Goal: Information Seeking & Learning: Understand process/instructions

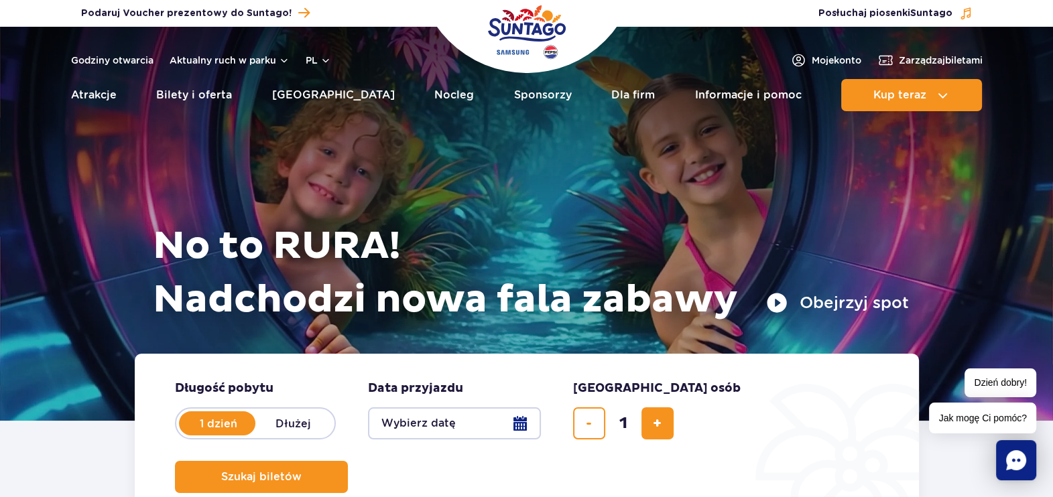
click at [306, 48] on header "Godziny otwarcia Aktualny ruch w parku pl PL EN UA Moje konto Zarządzaj biletam…" at bounding box center [526, 73] width 1053 height 92
click at [312, 54] on button "pl" at bounding box center [318, 60] width 25 height 13
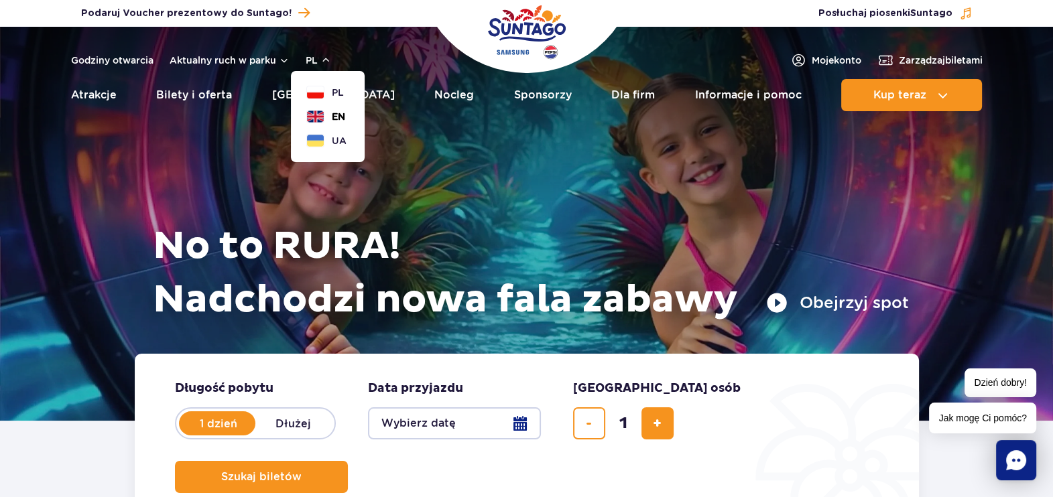
click at [328, 113] on button "EN" at bounding box center [326, 116] width 38 height 13
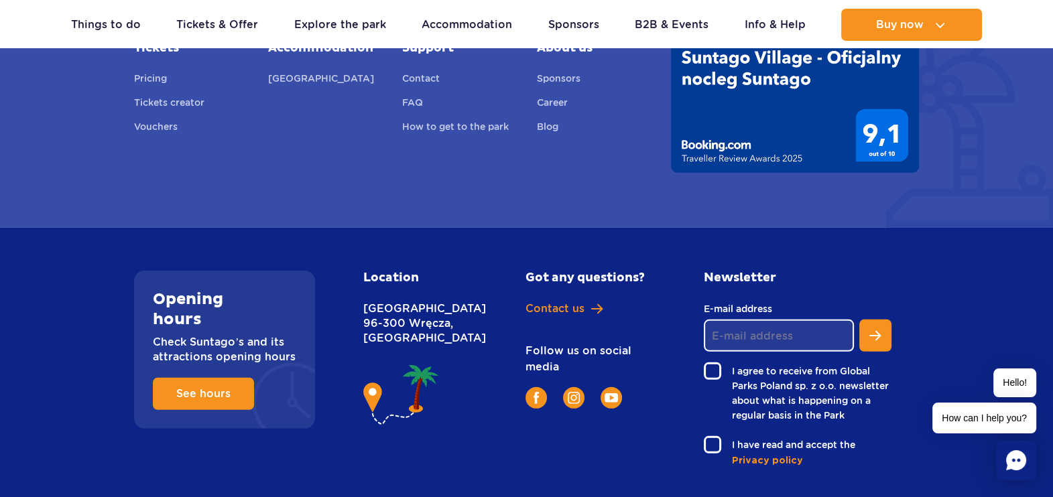
scroll to position [4985, 0]
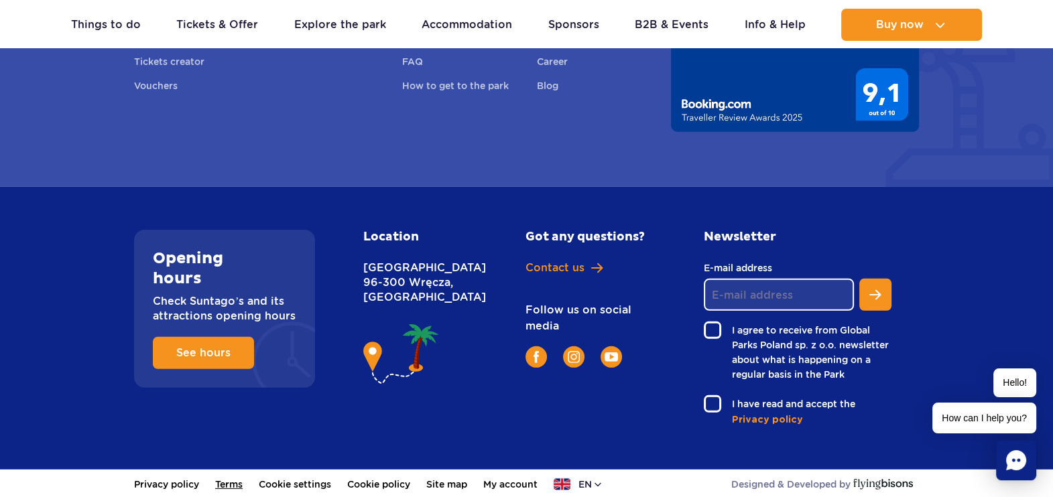
click at [235, 482] on link "Terms" at bounding box center [228, 484] width 27 height 29
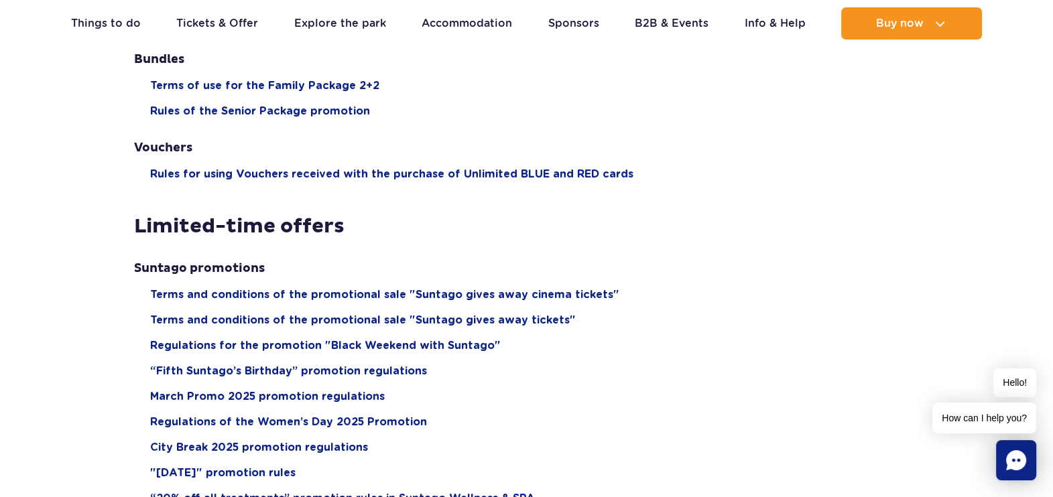
scroll to position [1088, 0]
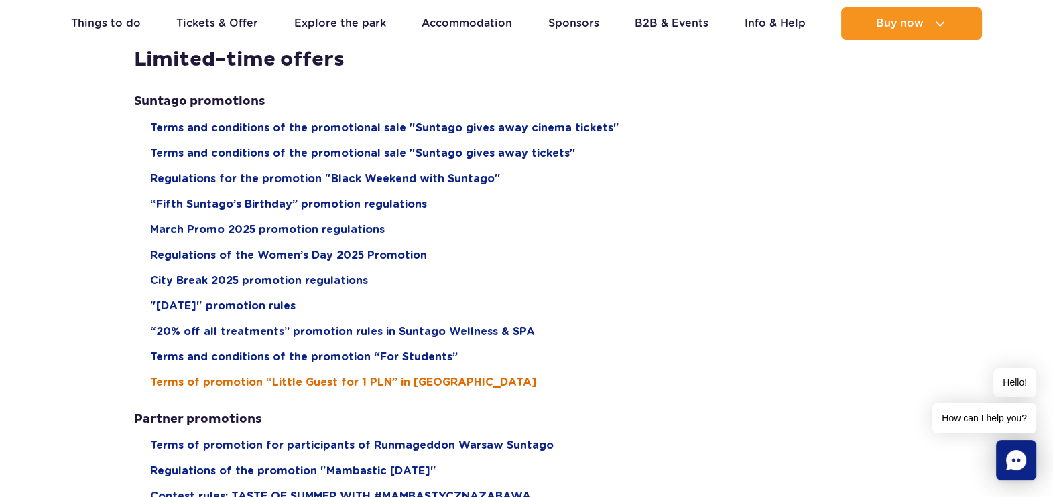
click at [387, 383] on span "Terms of promotion “Little Guest for 1 PLN” in Suntago Village" at bounding box center [343, 382] width 387 height 15
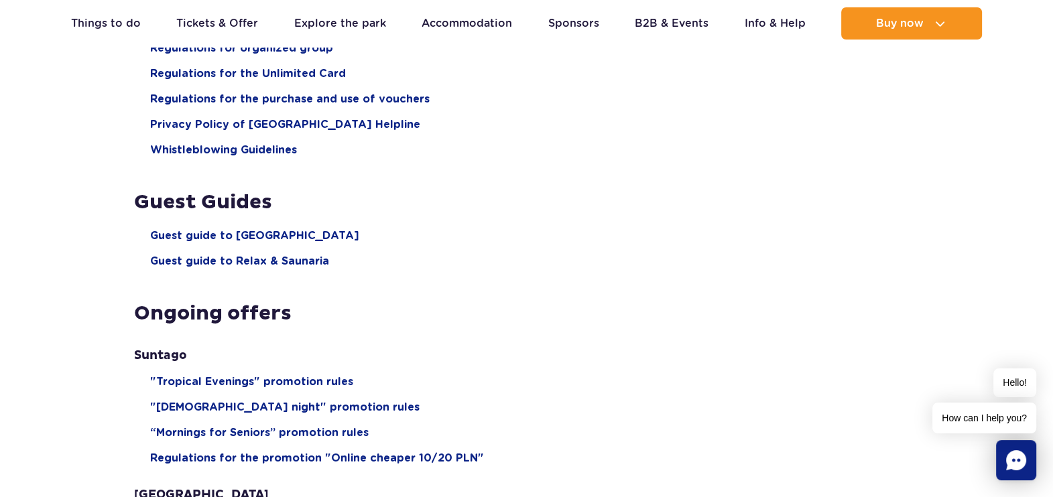
scroll to position [0, 0]
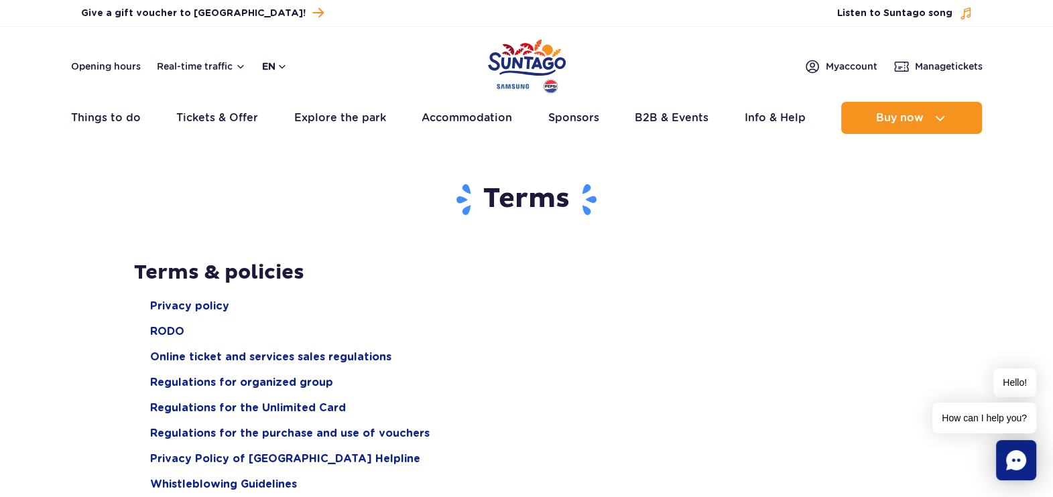
click at [270, 65] on button "en" at bounding box center [274, 66] width 25 height 13
click at [296, 144] on span "UA" at bounding box center [295, 146] width 15 height 13
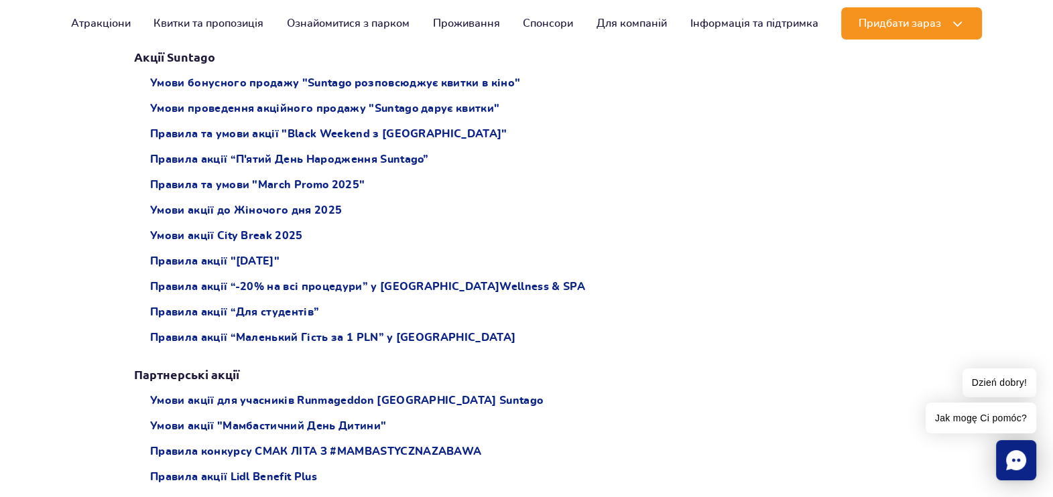
scroll to position [1172, 0]
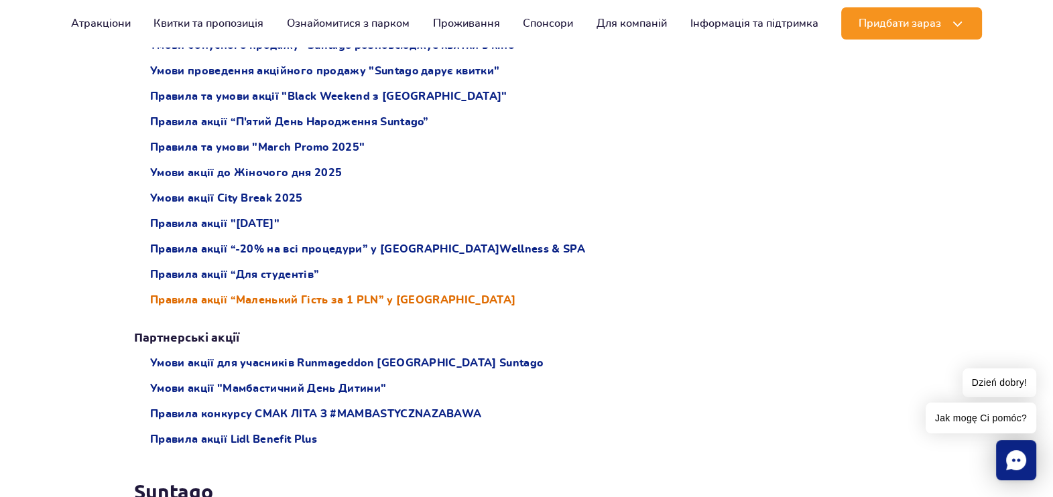
click at [432, 302] on span "Правила акції “Маленький Гість за 1 PLN” у [GEOGRAPHIC_DATA]" at bounding box center [332, 300] width 365 height 15
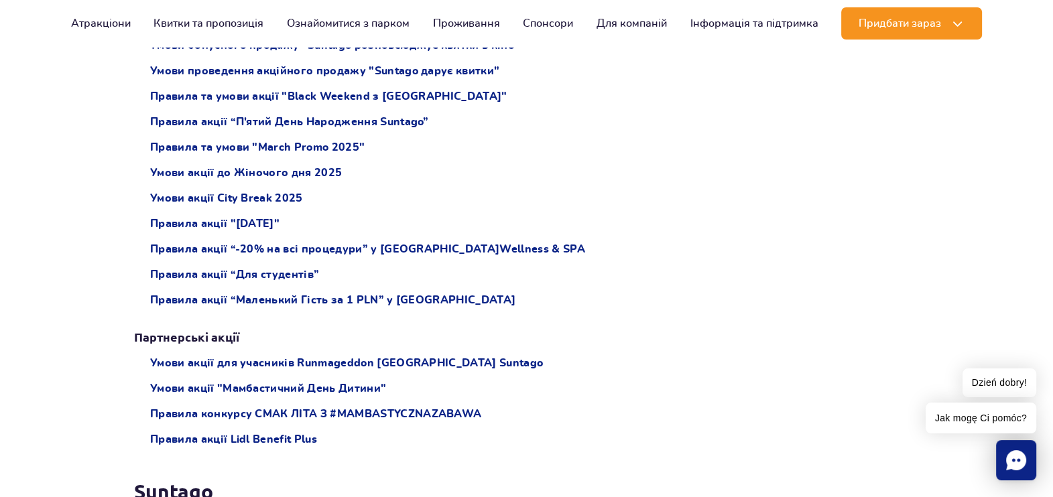
click at [1018, 463] on icon "Chat" at bounding box center [1016, 460] width 20 height 20
